Goal: Contribute content: Contribute content

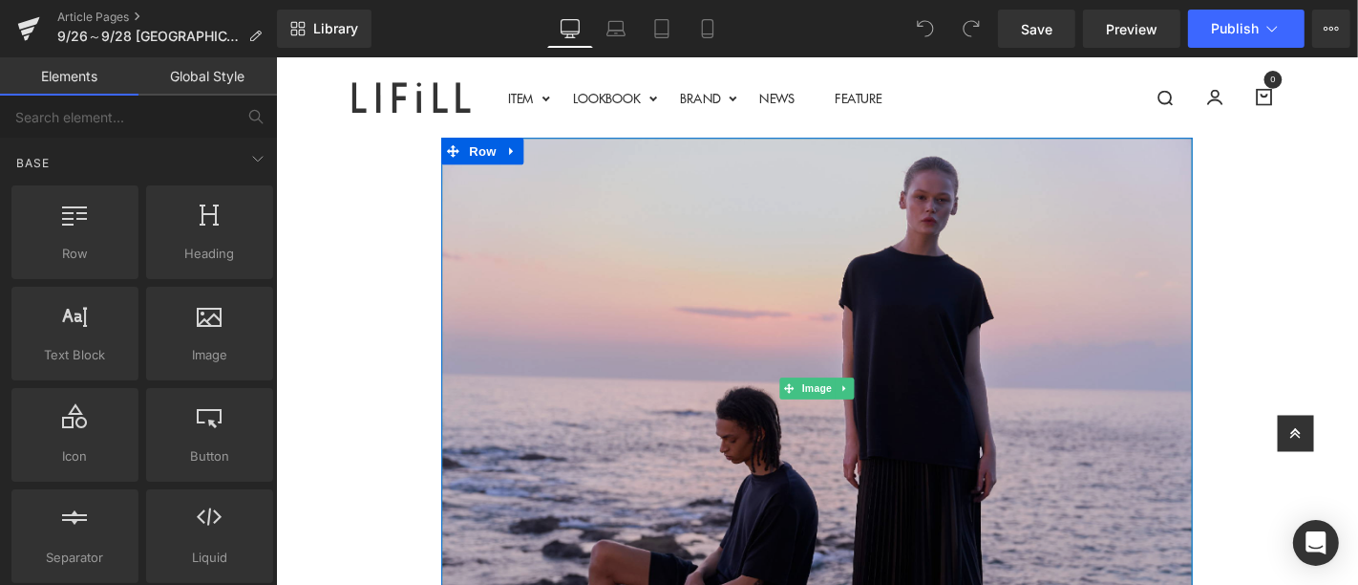
scroll to position [212, 0]
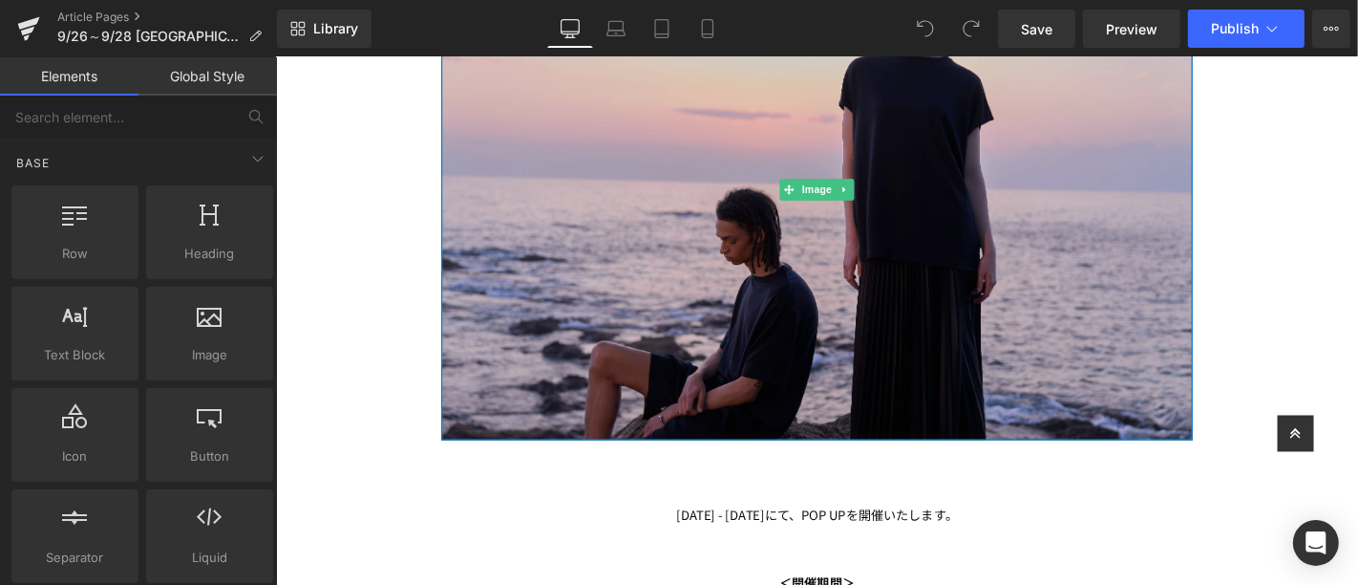
click at [725, 342] on img at bounding box center [853, 197] width 802 height 535
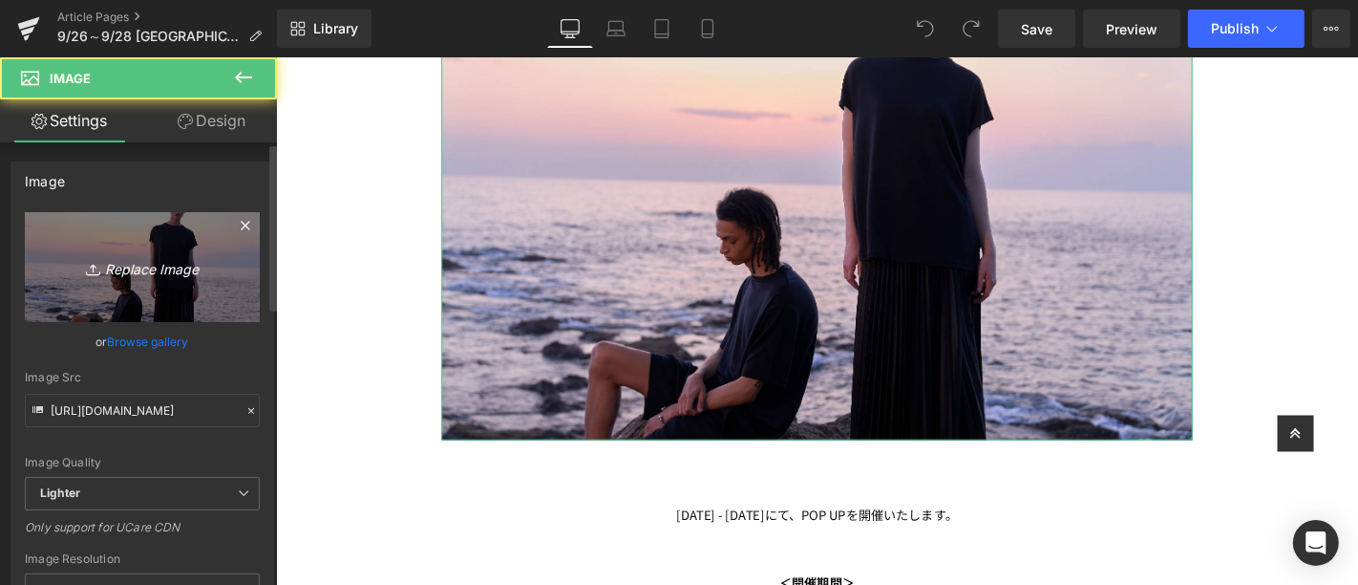
click at [144, 284] on link "Replace Image" at bounding box center [142, 267] width 235 height 110
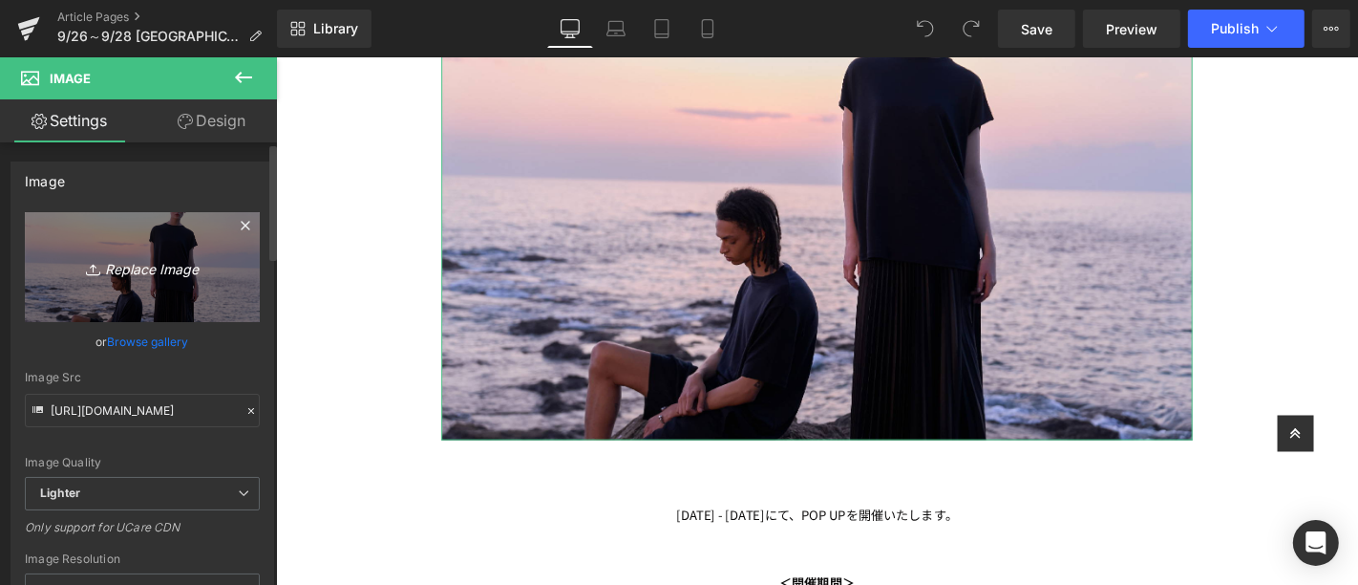
type input "C:\fakepath\アートボード 1京都ページTOP画像.jpg"
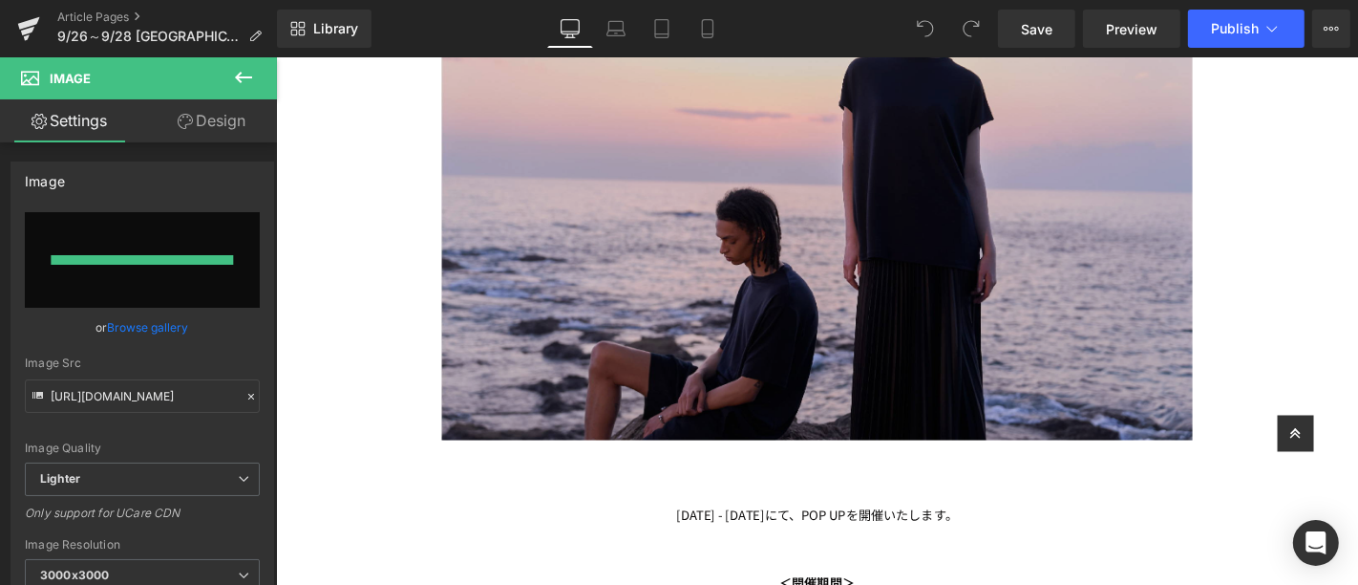
type input "[URL][DOMAIN_NAME]"
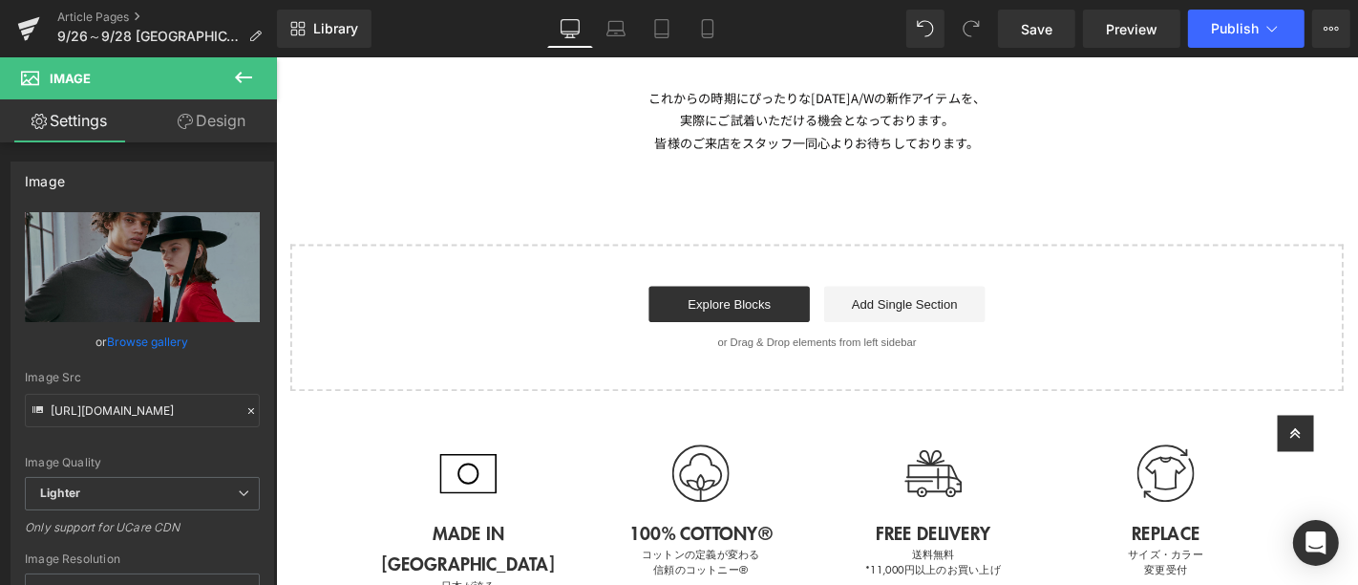
scroll to position [955, 0]
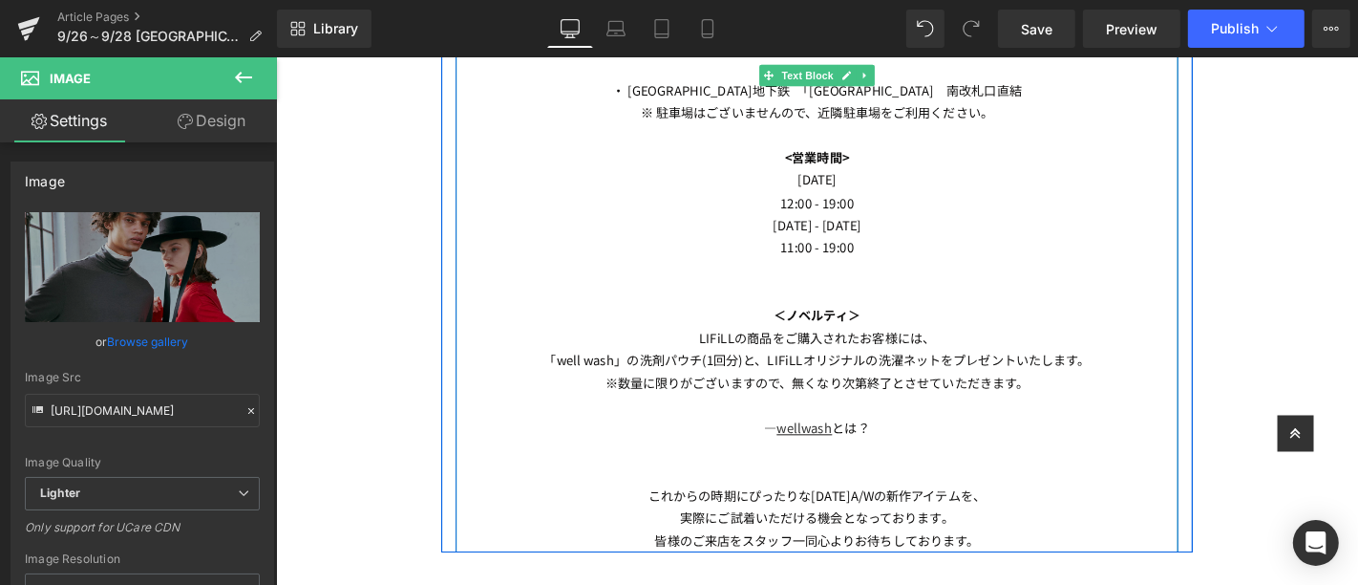
click at [921, 184] on p "[DATE]" at bounding box center [853, 187] width 772 height 24
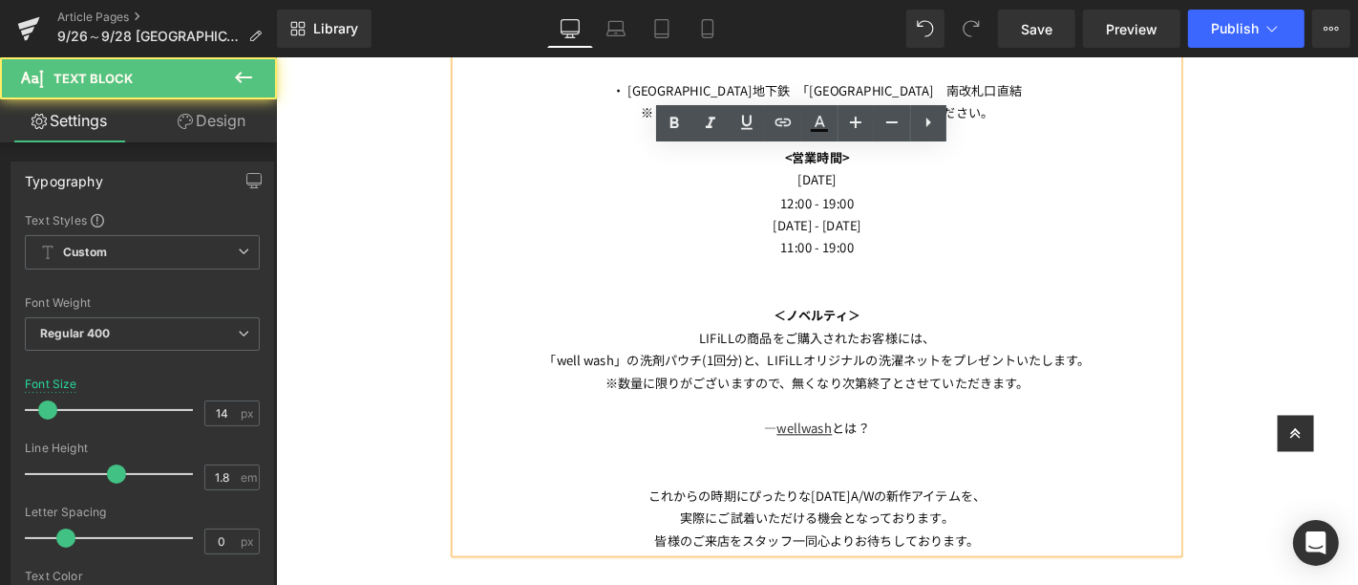
click at [913, 211] on p "12:00 - 19:00" at bounding box center [853, 212] width 772 height 24
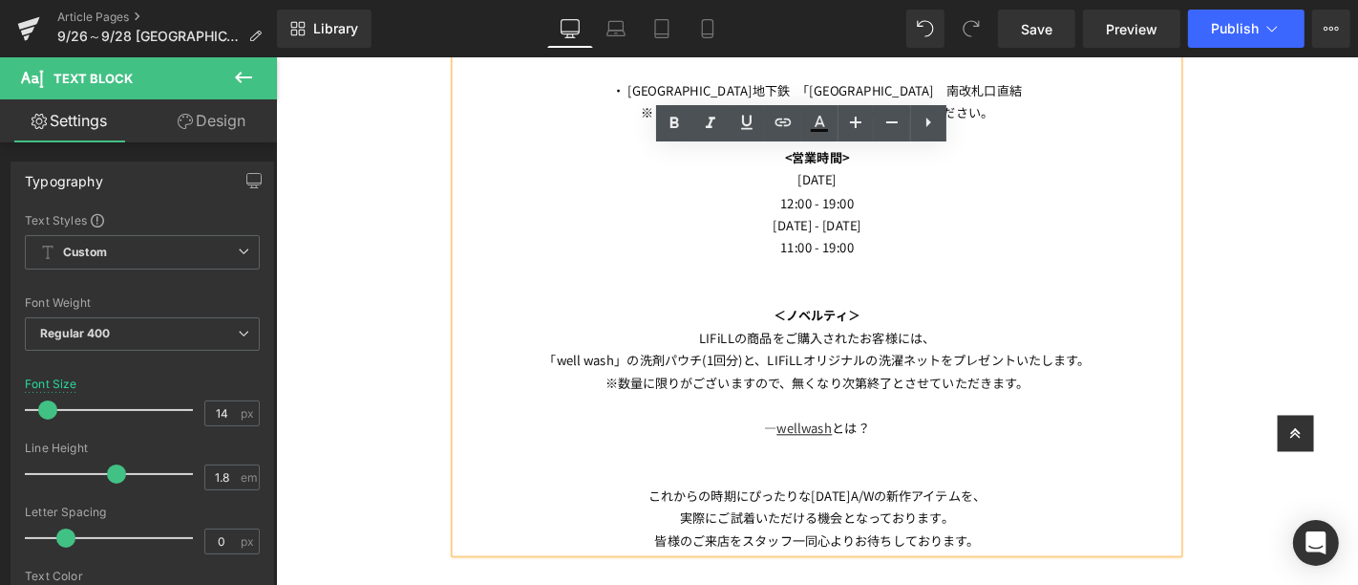
click at [939, 192] on p "[DATE]" at bounding box center [853, 187] width 772 height 24
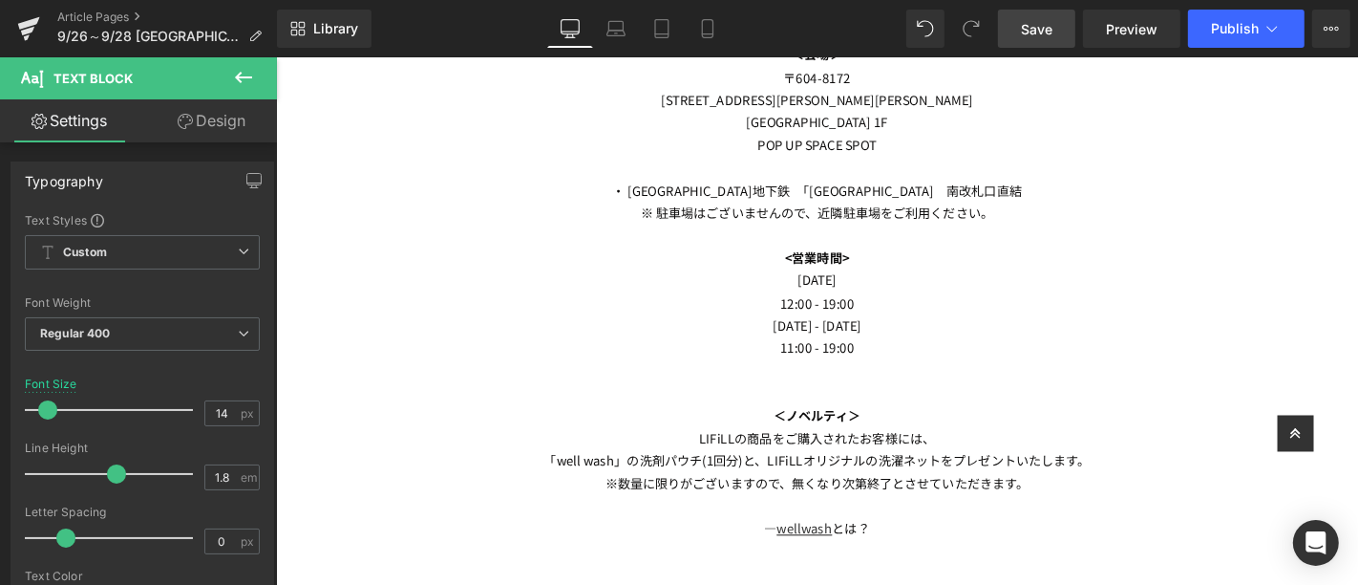
click at [1056, 42] on link "Save" at bounding box center [1036, 29] width 77 height 38
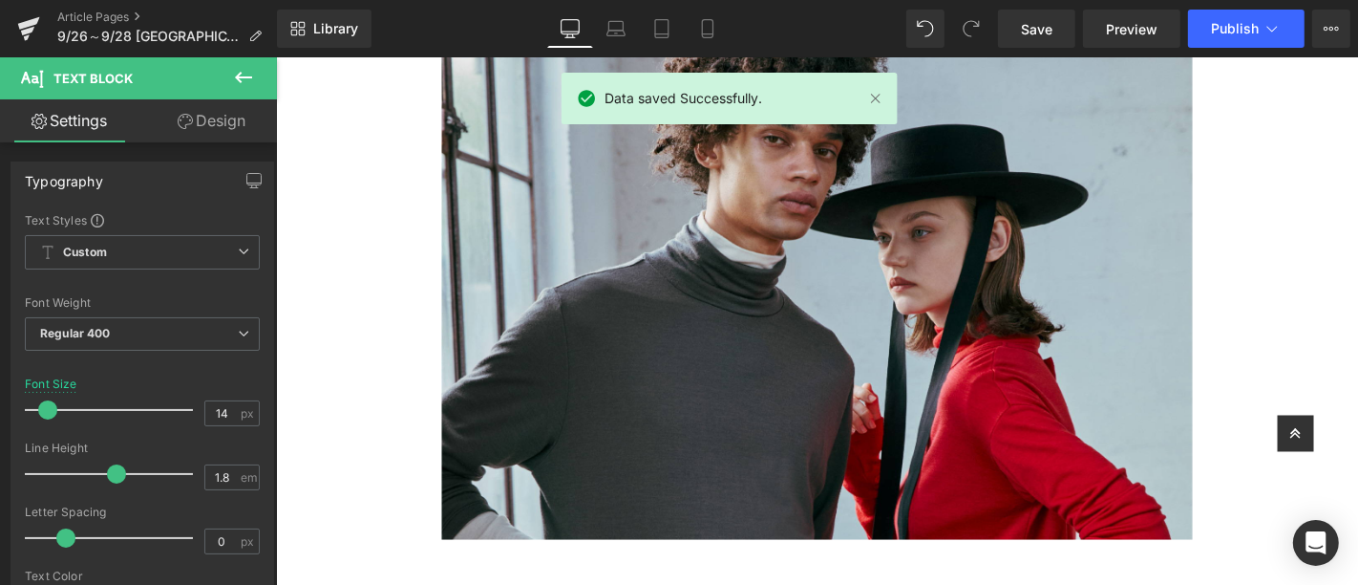
scroll to position [0, 0]
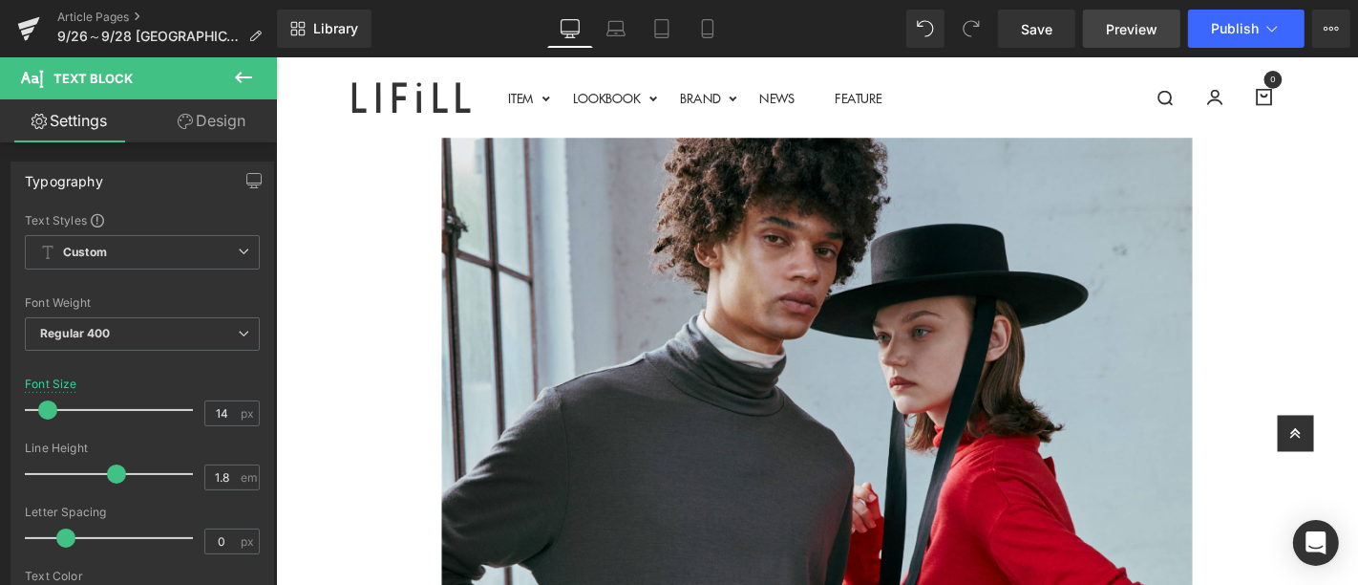
click at [1137, 27] on span "Preview" at bounding box center [1132, 29] width 52 height 20
click at [1029, 36] on span "Save" at bounding box center [1037, 29] width 32 height 20
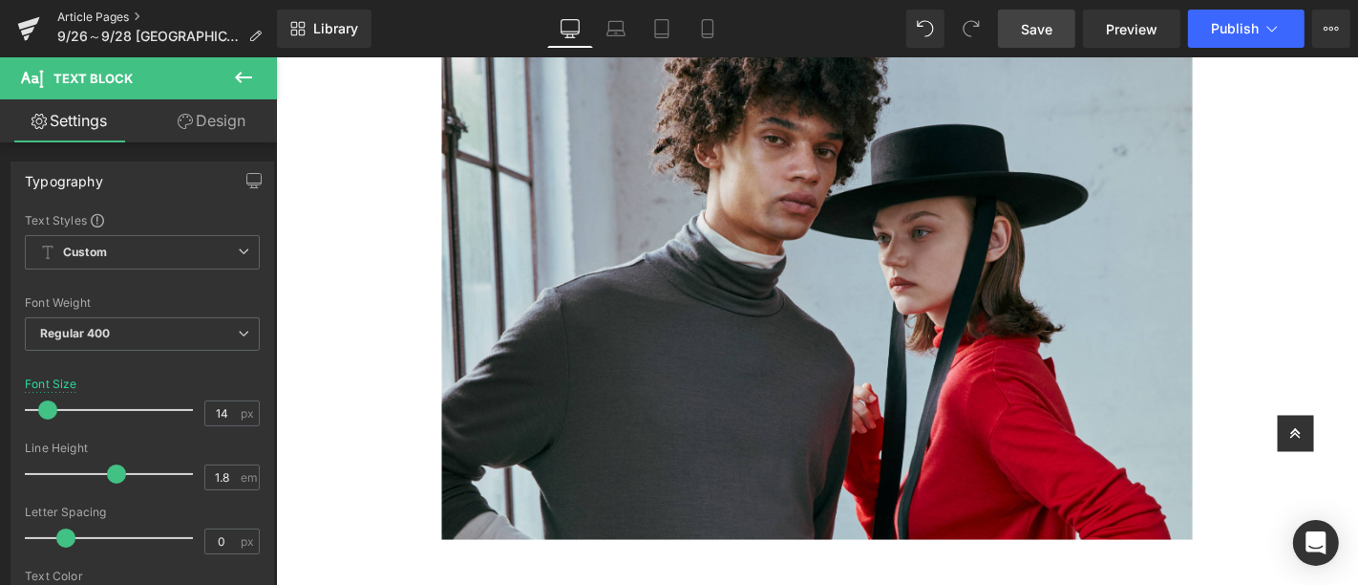
click at [76, 20] on link "Article Pages" at bounding box center [167, 17] width 220 height 15
